Goal: Find specific page/section: Find specific page/section

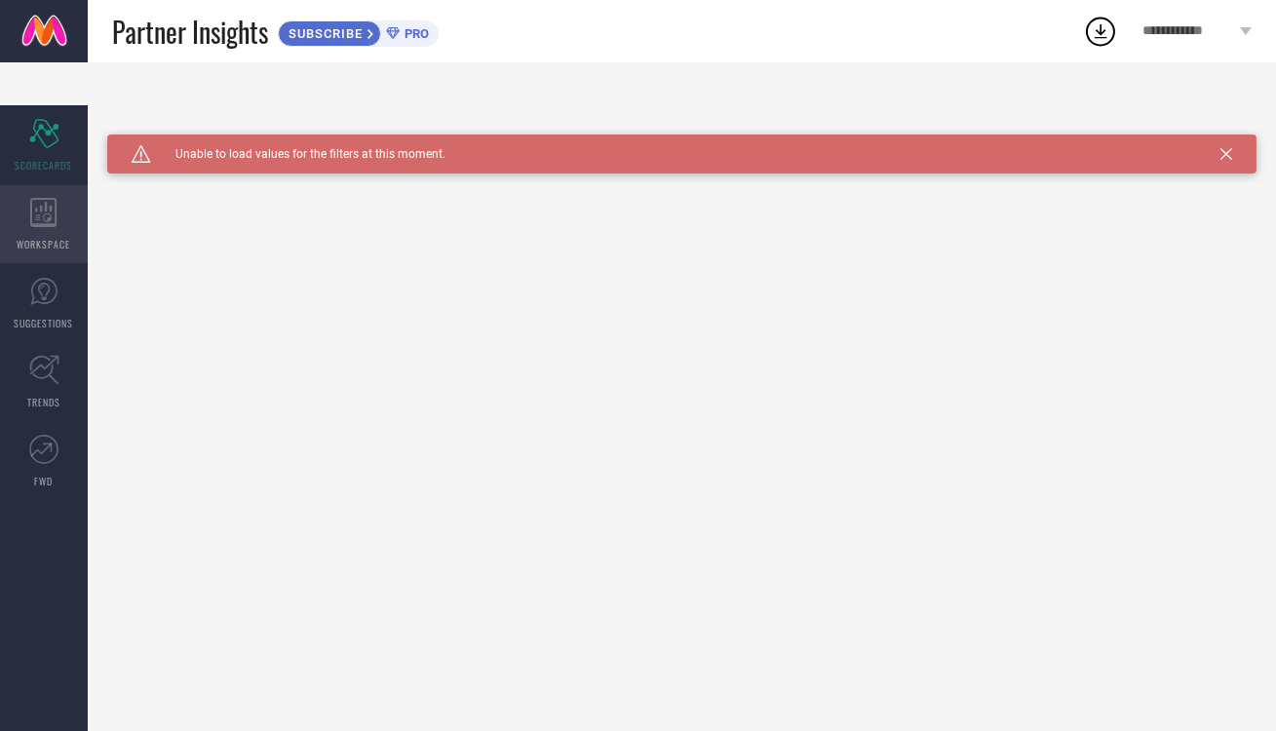
click at [33, 198] on icon at bounding box center [43, 212] width 27 height 29
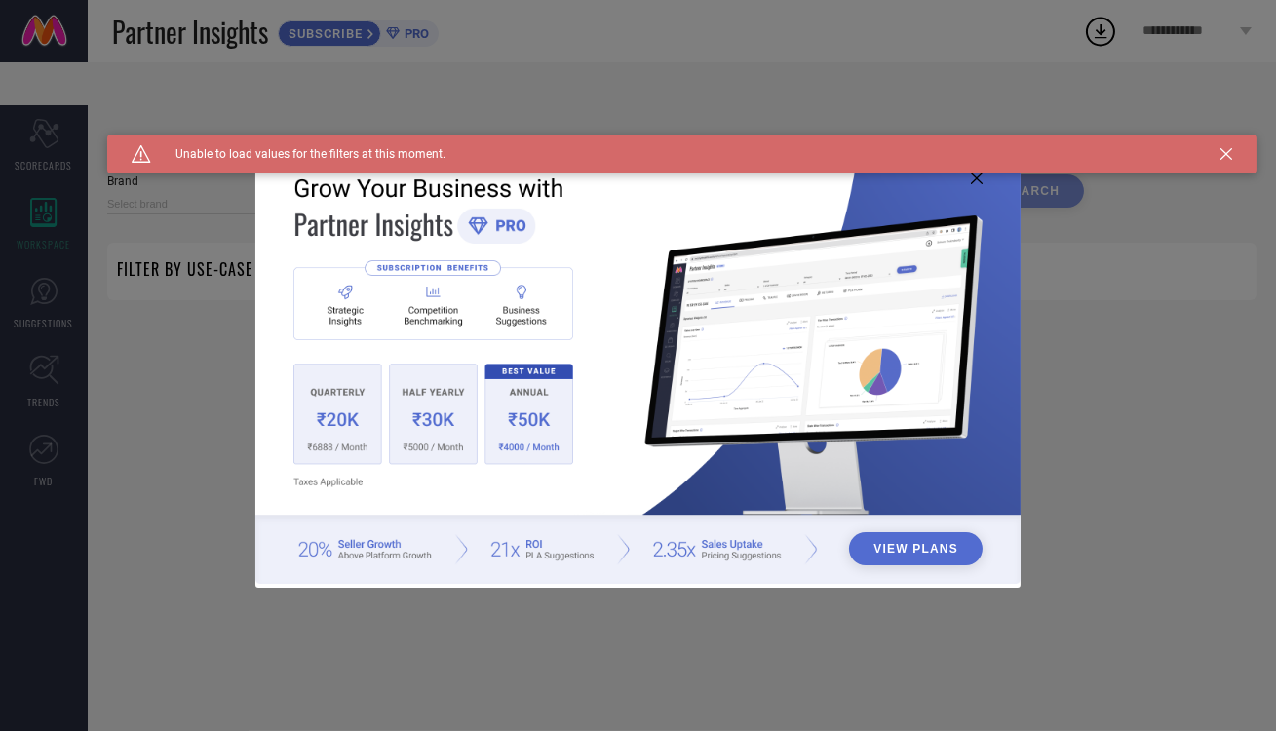
type input "1 STOP FASHION"
type input "All"
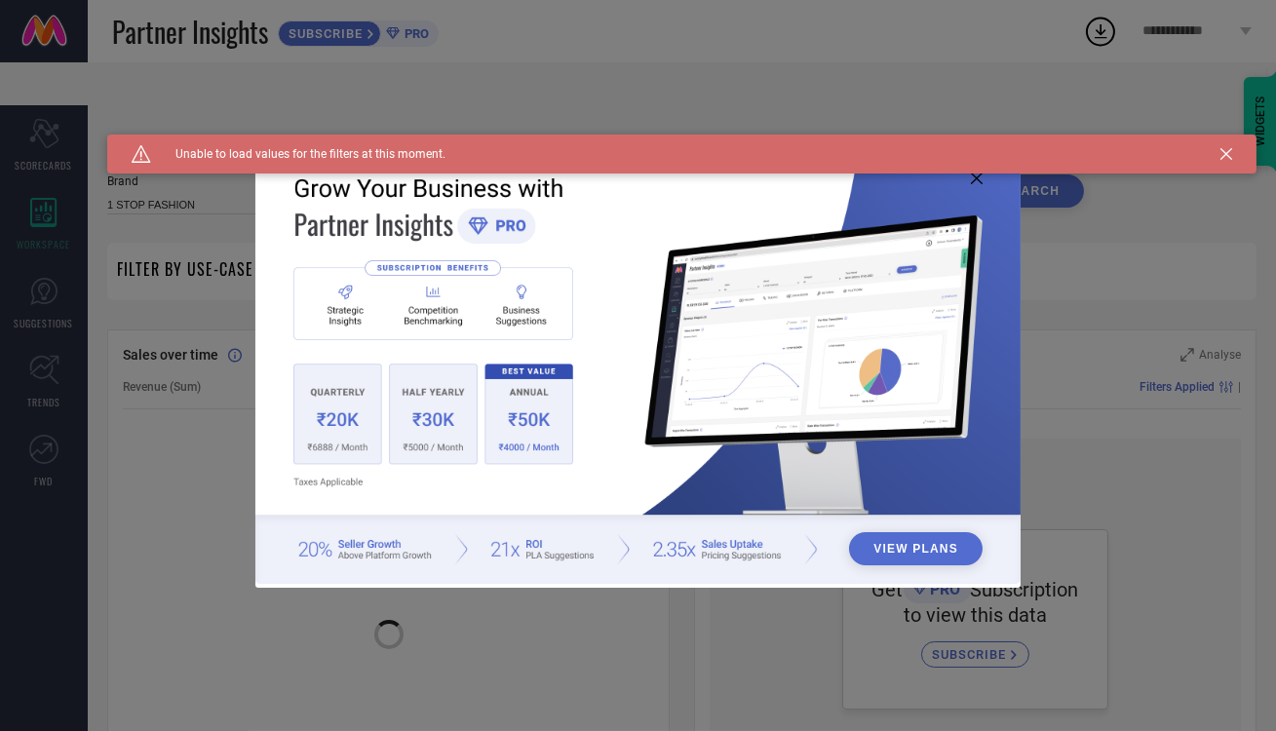
click at [977, 175] on icon at bounding box center [977, 179] width 12 height 12
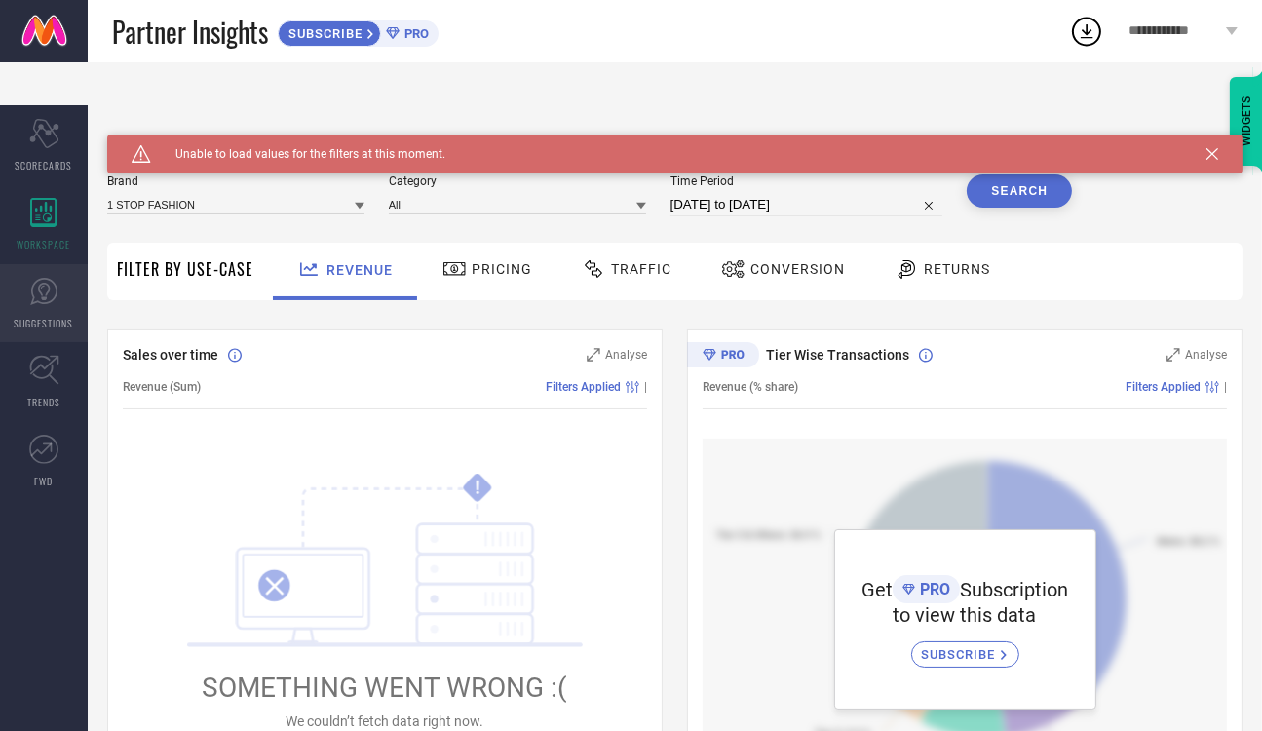
click at [38, 277] on icon at bounding box center [43, 291] width 29 height 29
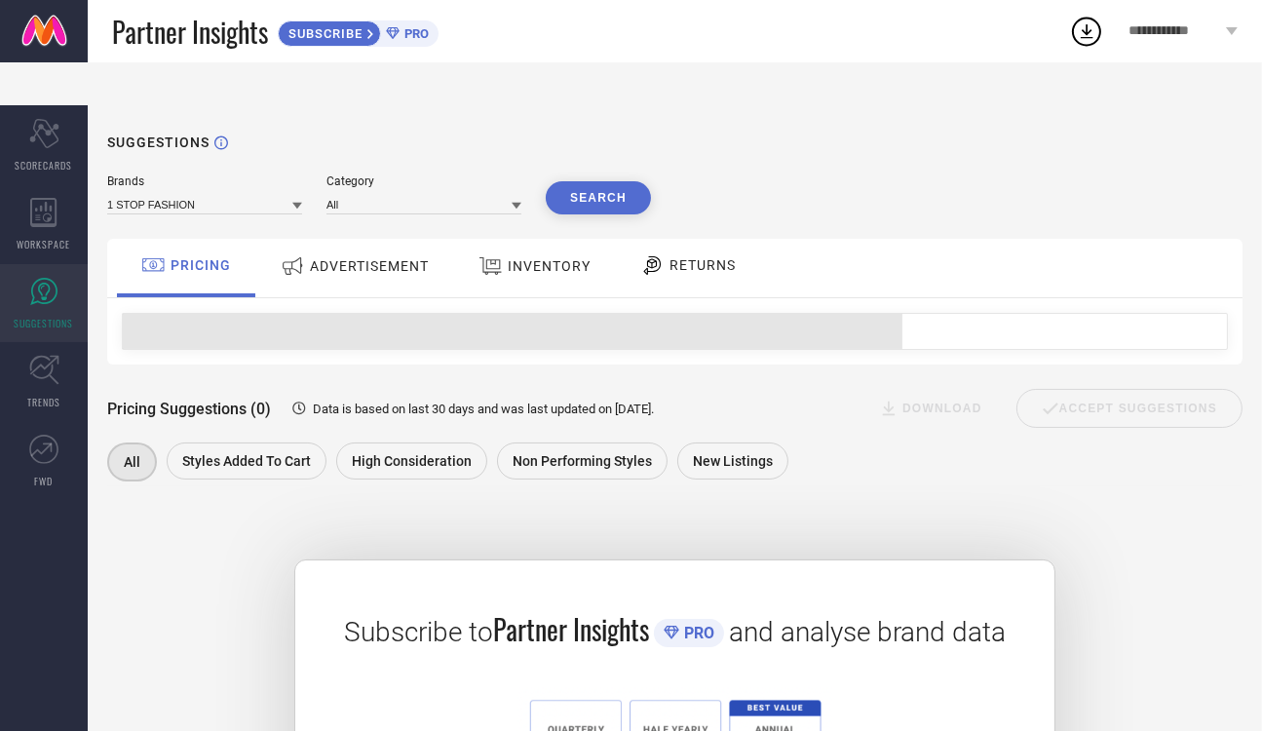
click at [969, 314] on div at bounding box center [670, 331] width 1095 height 35
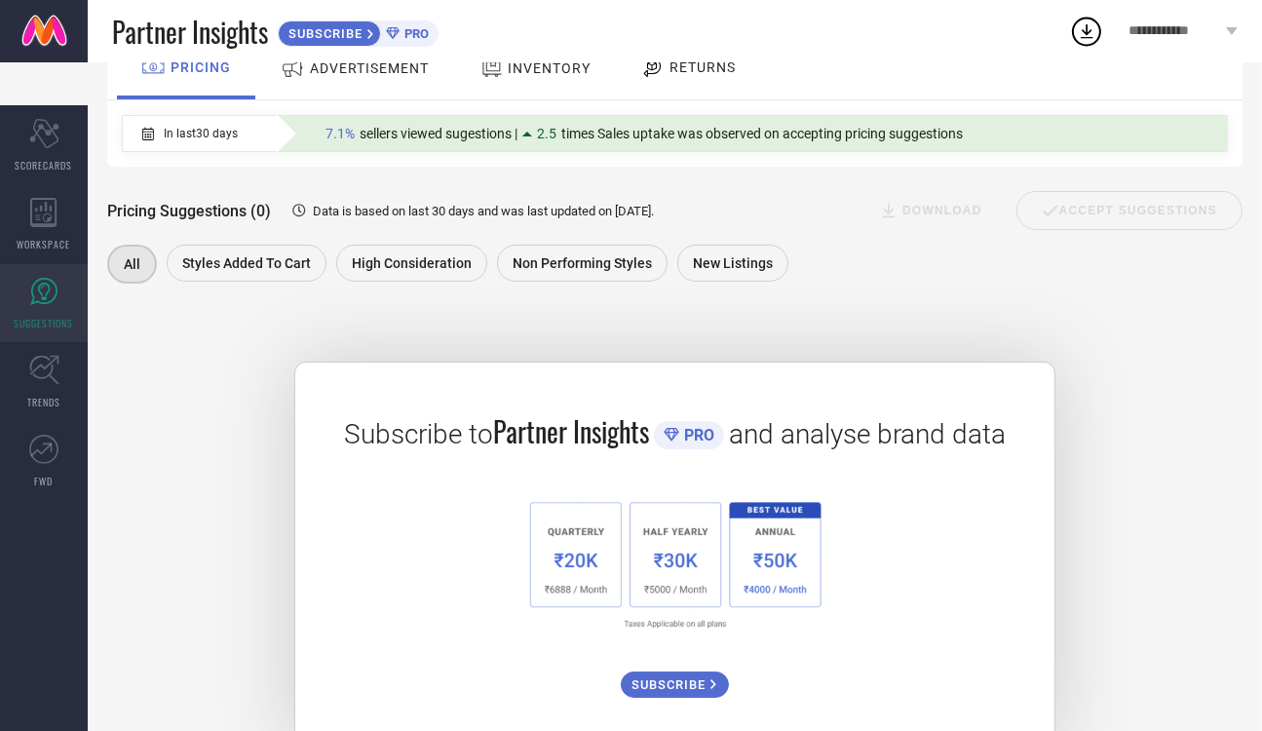
scroll to position [203, 0]
